Goal: Transaction & Acquisition: Purchase product/service

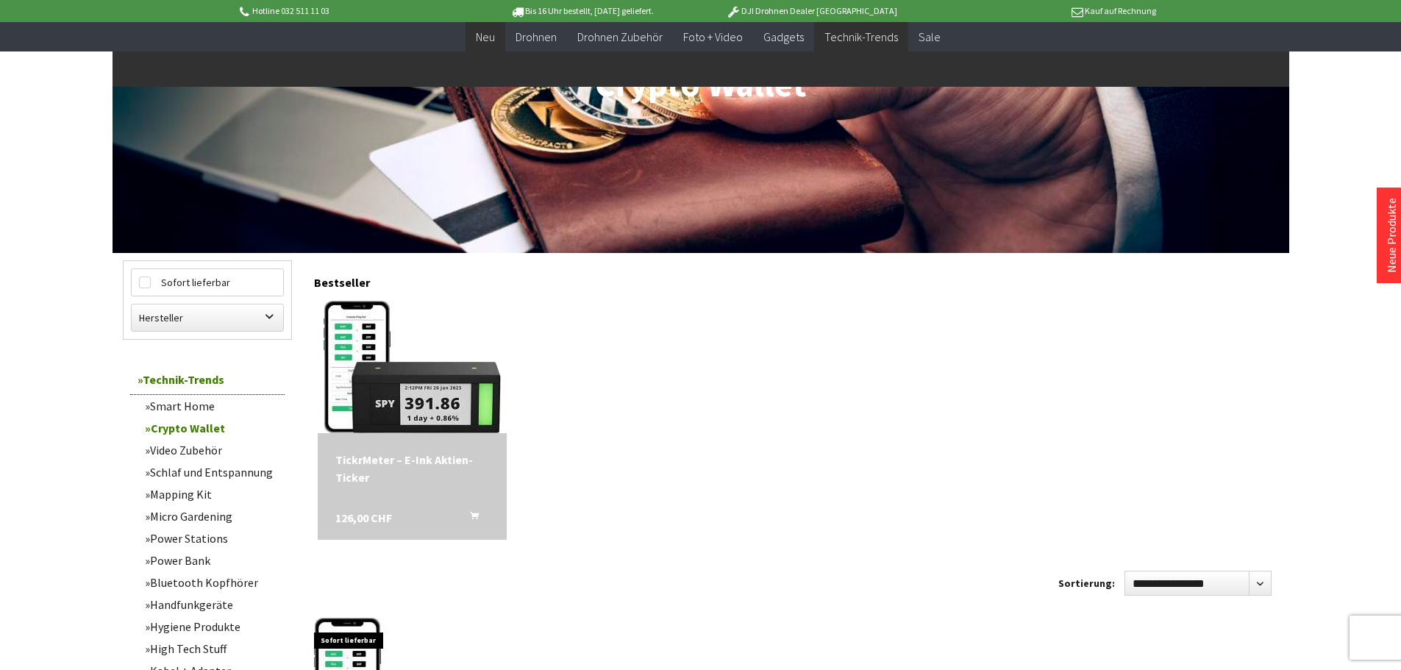
click at [489, 33] on span "Neu" at bounding box center [485, 36] width 19 height 15
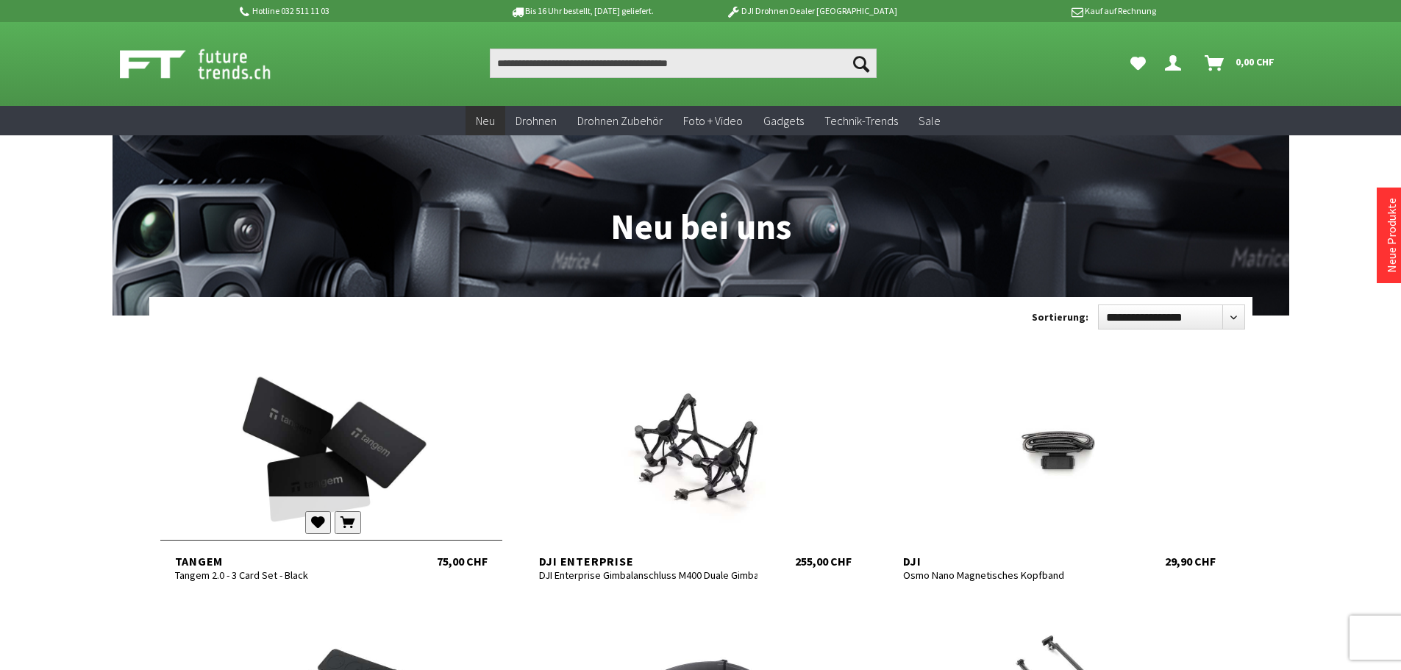
click at [351, 433] on div at bounding box center [331, 450] width 342 height 176
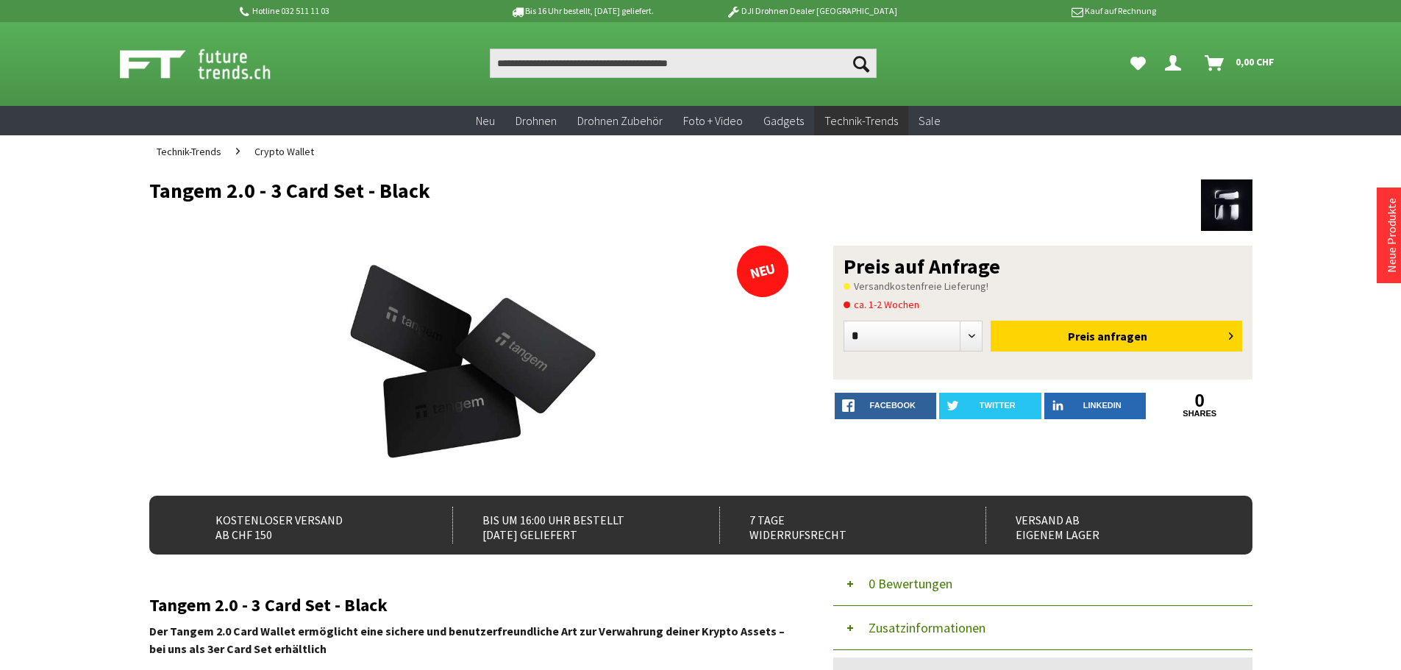
click at [290, 146] on span "Crypto Wallet" at bounding box center [284, 151] width 60 height 13
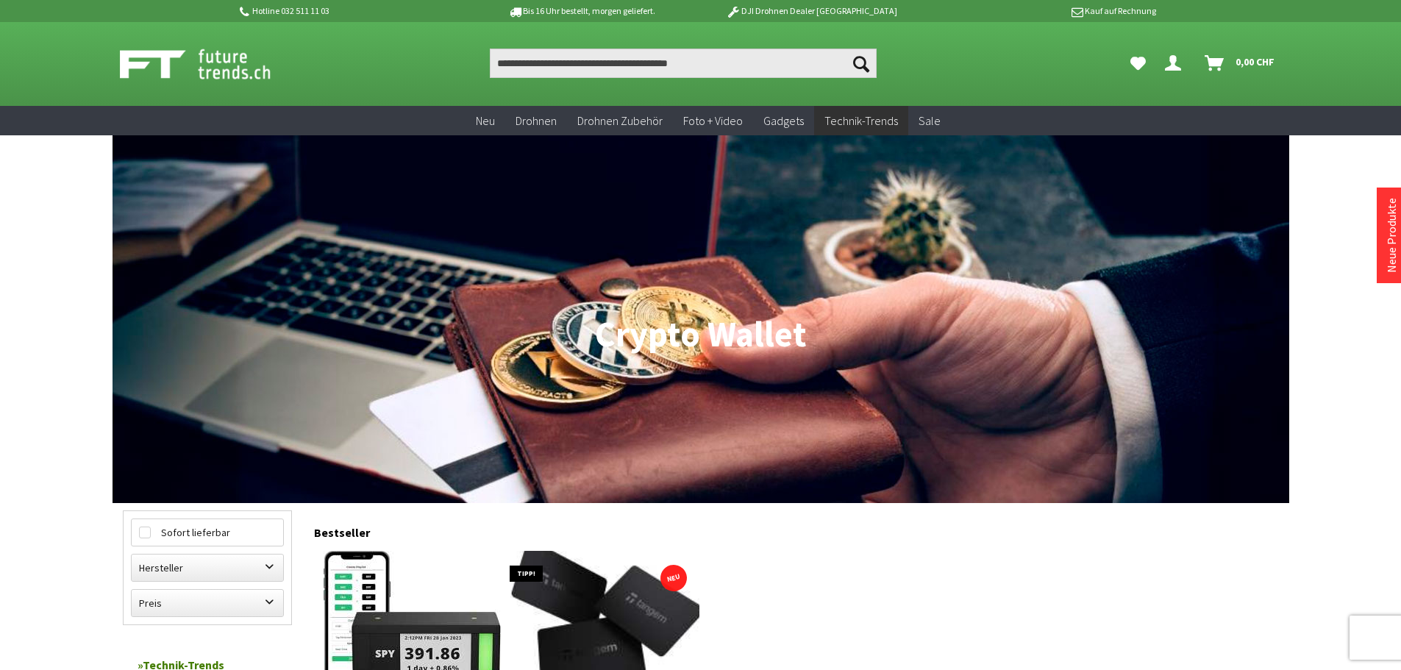
click at [570, 583] on img at bounding box center [605, 616] width 226 height 185
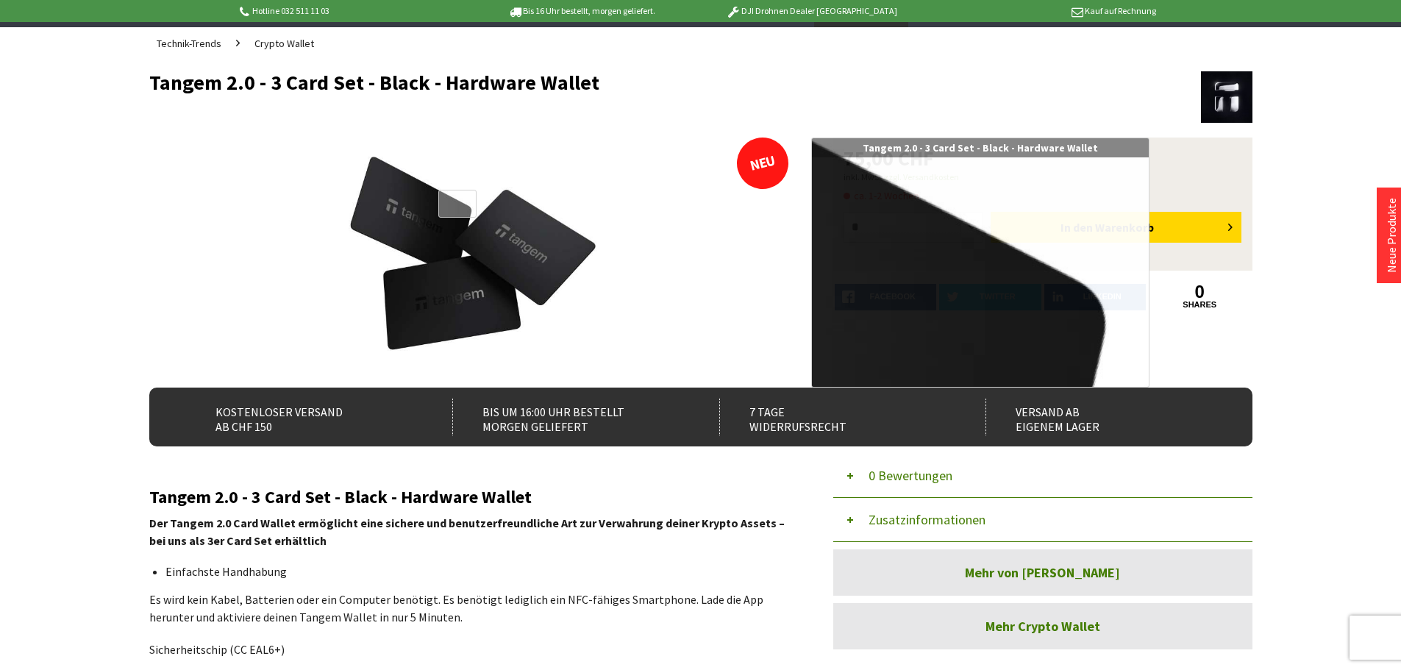
scroll to position [221, 0]
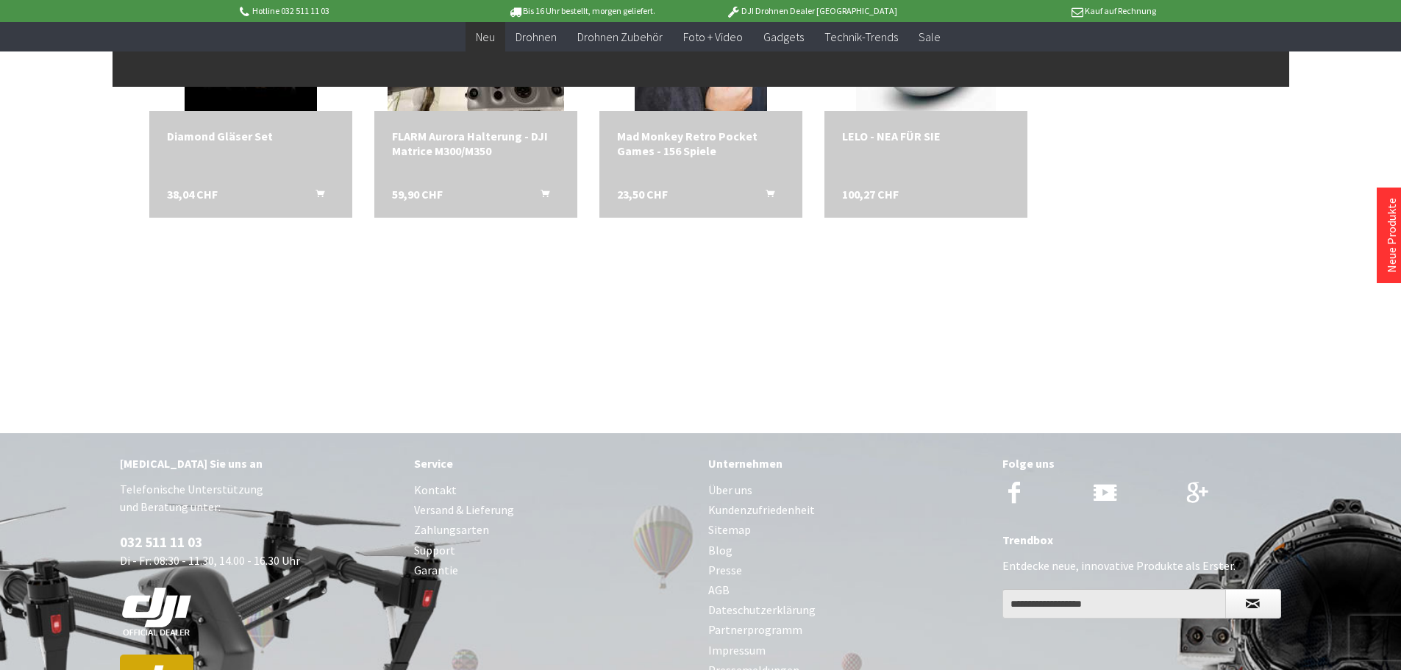
click at [479, 32] on span "Neu" at bounding box center [485, 36] width 19 height 15
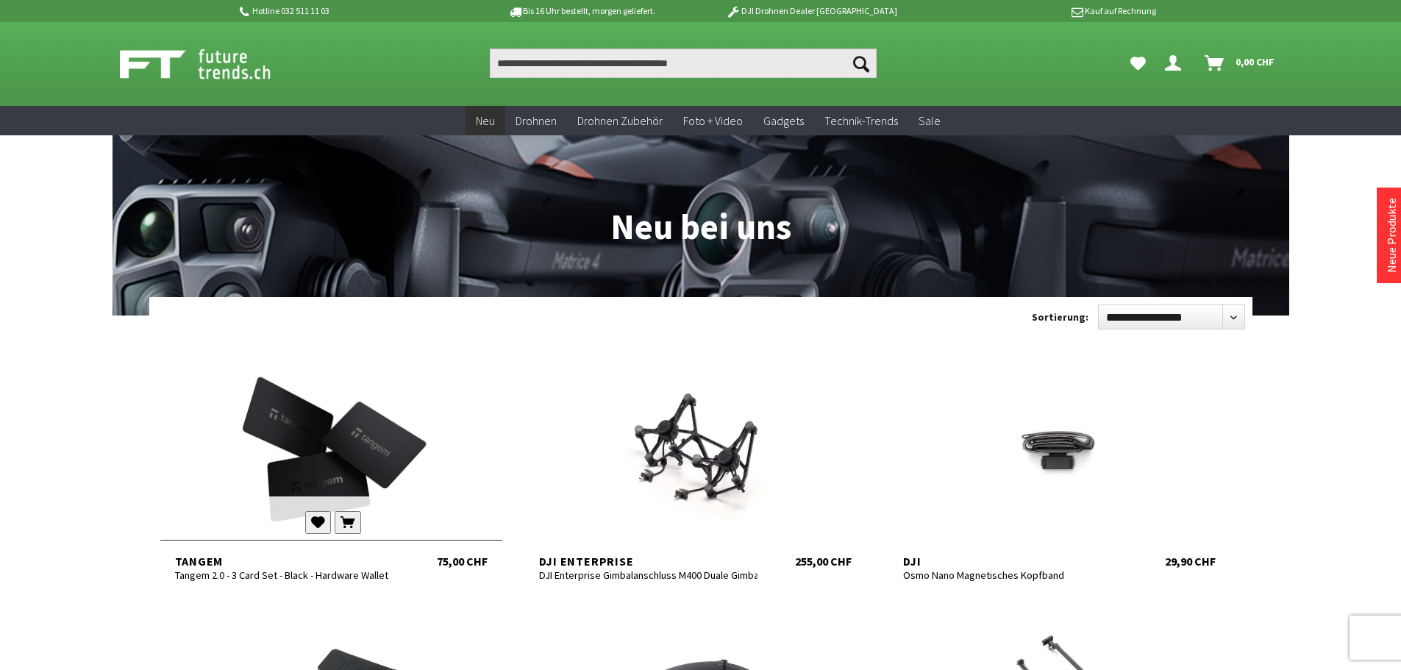
click at [328, 442] on div at bounding box center [331, 450] width 342 height 176
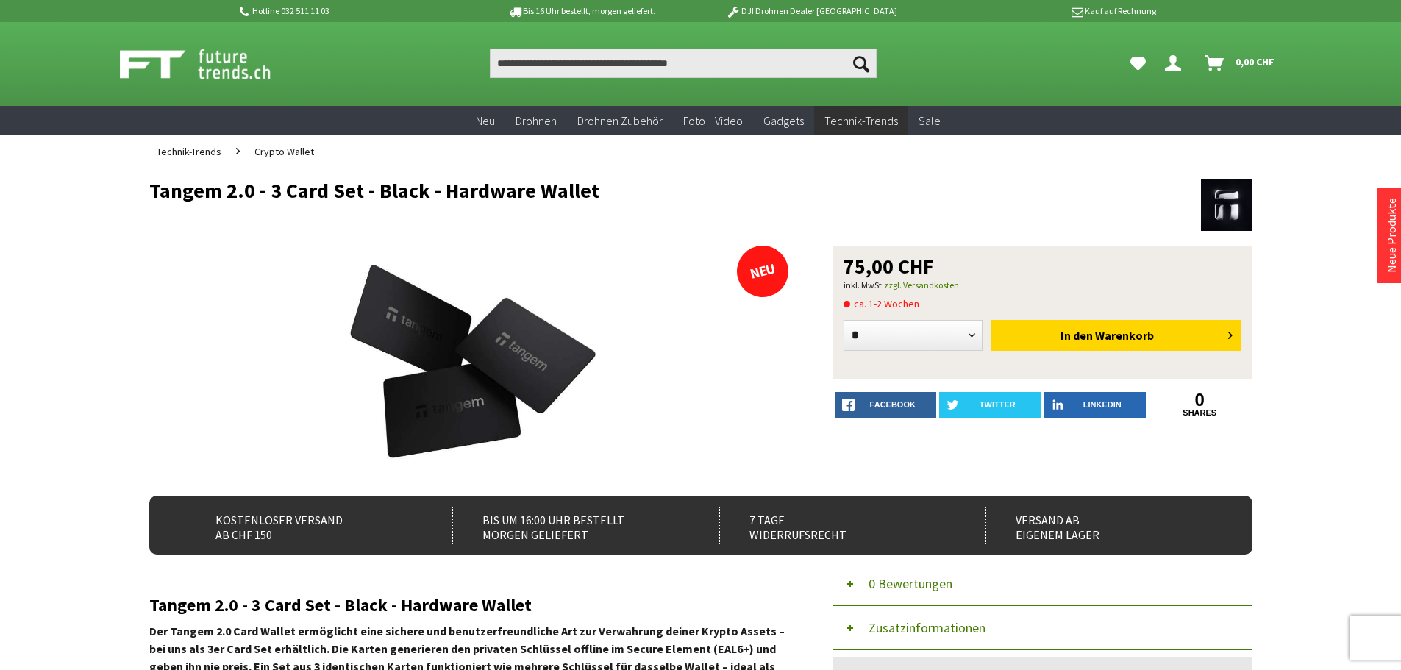
click at [338, 421] on img at bounding box center [469, 363] width 286 height 235
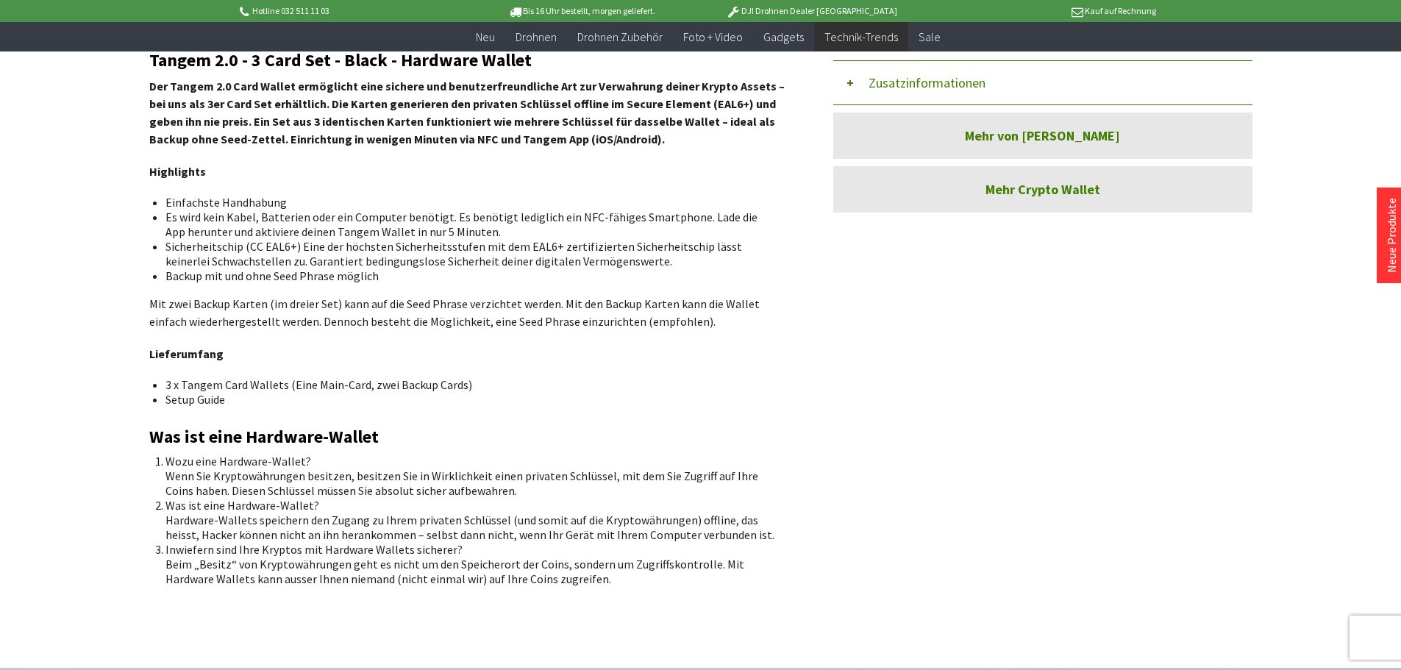
scroll to position [588, 0]
